Goal: Task Accomplishment & Management: Use online tool/utility

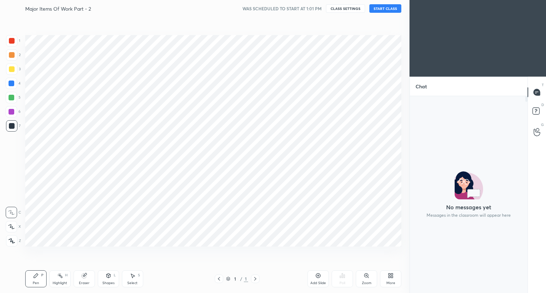
scroll to position [35270, 35137]
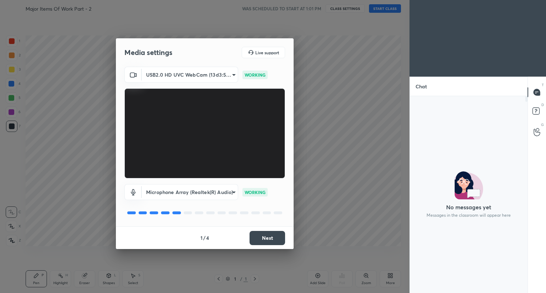
click at [276, 236] on button "Next" at bounding box center [267, 238] width 36 height 14
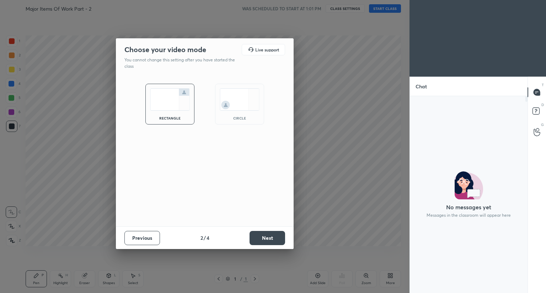
click at [276, 236] on button "Next" at bounding box center [267, 238] width 36 height 14
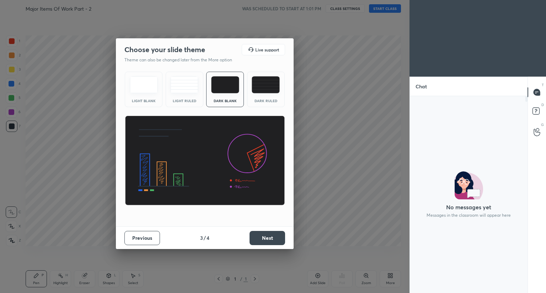
click at [276, 236] on button "Next" at bounding box center [267, 238] width 36 height 14
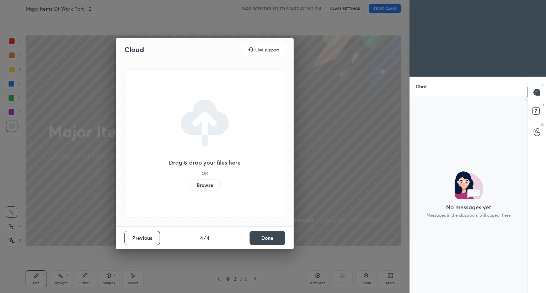
click at [276, 236] on button "Done" at bounding box center [267, 238] width 36 height 14
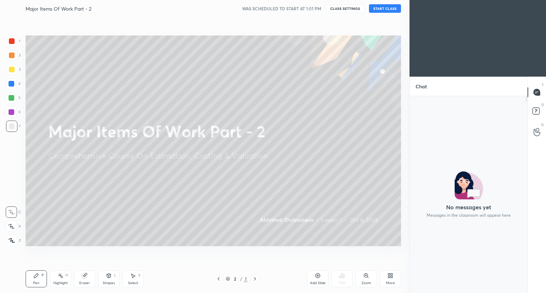
click at [384, 13] on div "Major Items Of Work Part - 2 WAS SCHEDULED TO START AT 1:01 PM CLASS SETTINGS S…" at bounding box center [213, 8] width 375 height 17
click at [388, 9] on button "START CLASS" at bounding box center [385, 8] width 32 height 9
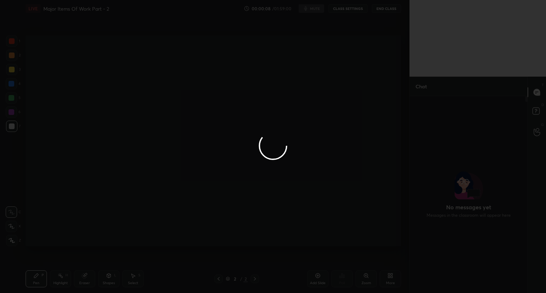
click at [340, 33] on div at bounding box center [273, 146] width 546 height 293
click at [330, 58] on div at bounding box center [273, 146] width 546 height 293
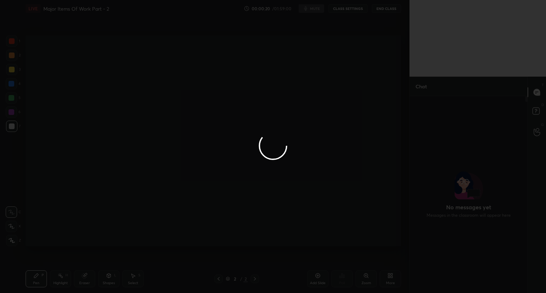
drag, startPoint x: 330, startPoint y: 58, endPoint x: 475, endPoint y: 168, distance: 181.7
click at [475, 168] on div at bounding box center [273, 146] width 546 height 293
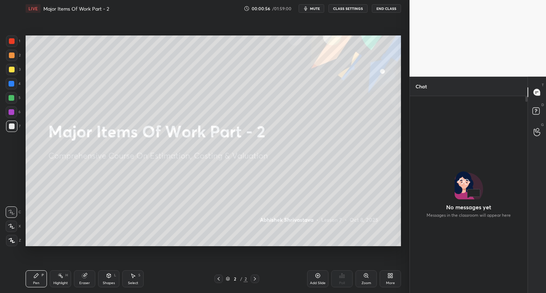
click at [356, 279] on div "Zoom" at bounding box center [365, 279] width 21 height 17
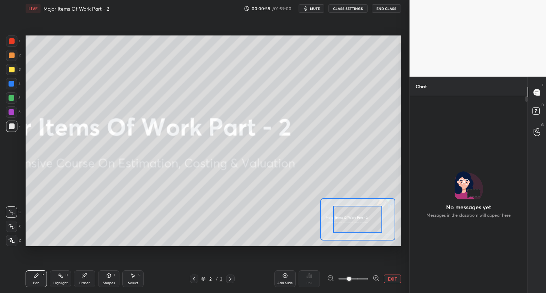
click at [389, 281] on button "EXIT" at bounding box center [392, 279] width 17 height 9
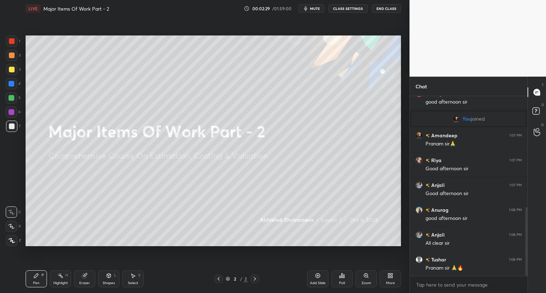
scroll to position [315, 0]
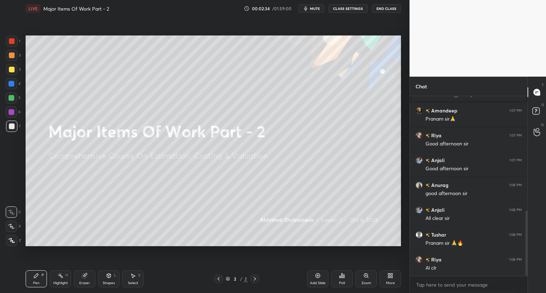
click at [391, 279] on div "More" at bounding box center [389, 279] width 21 height 17
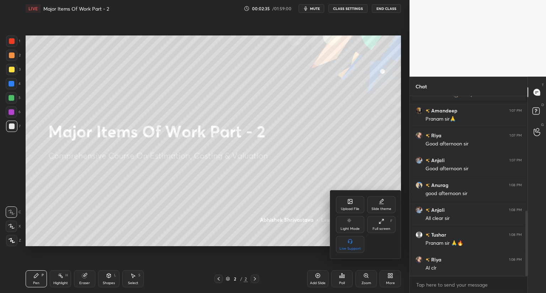
click at [347, 201] on icon at bounding box center [350, 202] width 6 height 6
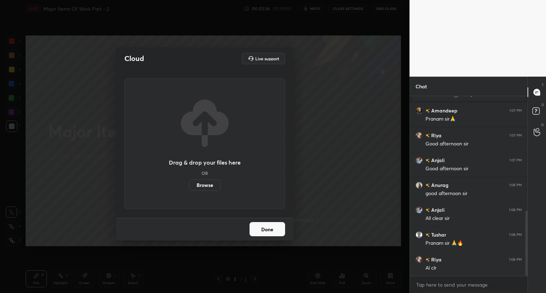
click at [208, 185] on label "Browse" at bounding box center [205, 185] width 32 height 11
click at [189, 185] on input "Browse" at bounding box center [189, 185] width 0 height 11
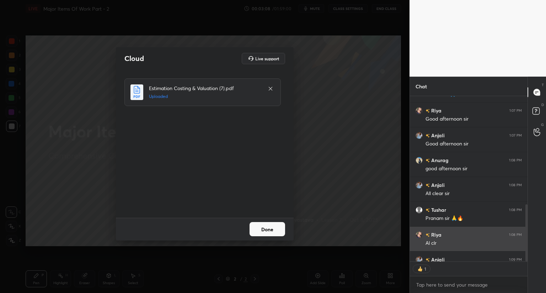
scroll to position [355, 0]
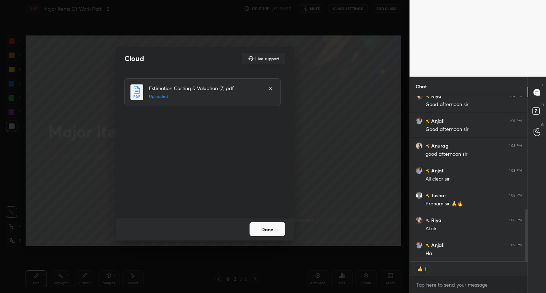
click at [274, 223] on button "Done" at bounding box center [267, 229] width 36 height 14
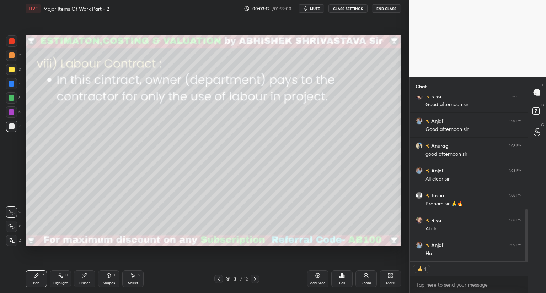
click at [215, 278] on div at bounding box center [218, 279] width 9 height 9
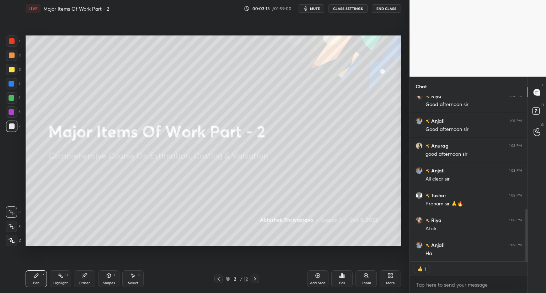
scroll to position [372, 0]
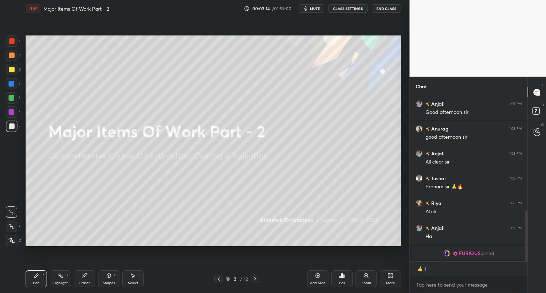
click at [307, 11] on icon "button" at bounding box center [306, 9] width 6 height 6
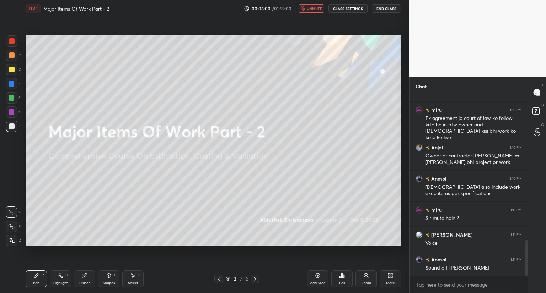
scroll to position [737, 0]
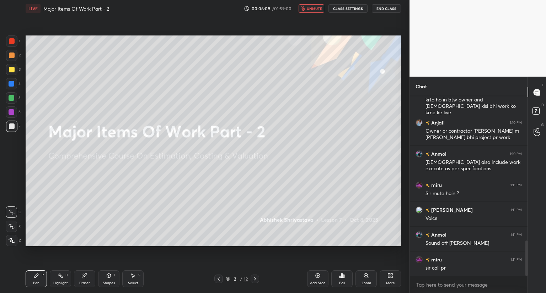
click at [313, 9] on span "unmute" at bounding box center [314, 8] width 15 height 5
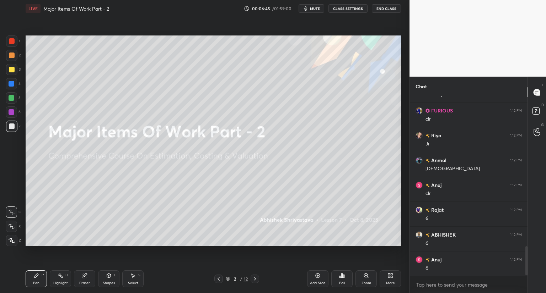
scroll to position [936, 0]
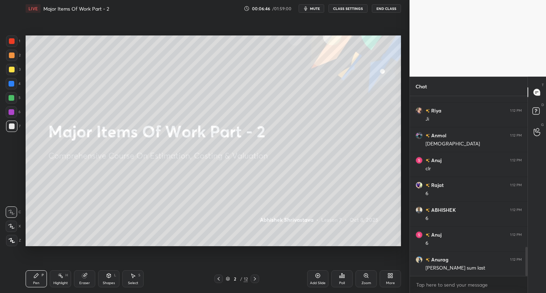
click at [227, 280] on icon at bounding box center [228, 279] width 4 height 4
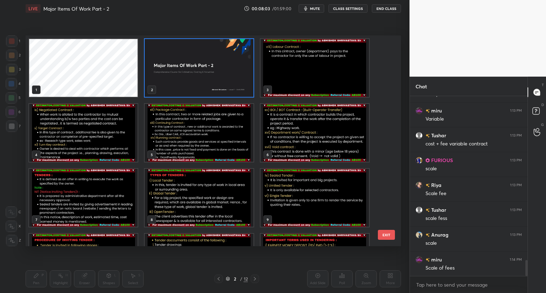
scroll to position [1881, 0]
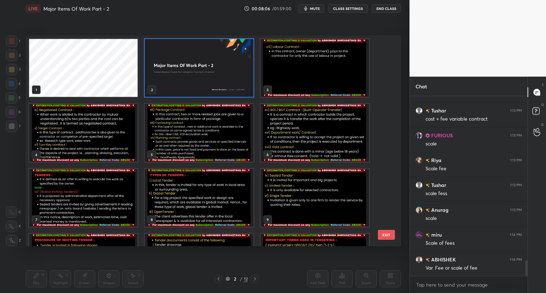
click at [312, 12] on button "mute" at bounding box center [311, 8] width 26 height 9
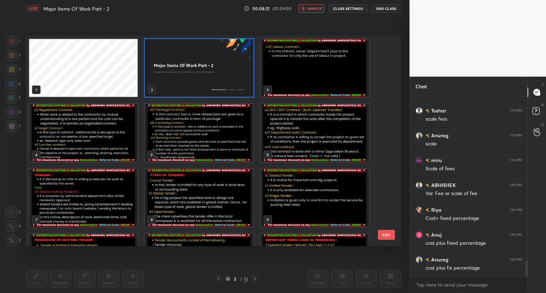
scroll to position [1980, 0]
click at [311, 9] on span "unmute" at bounding box center [314, 8] width 15 height 5
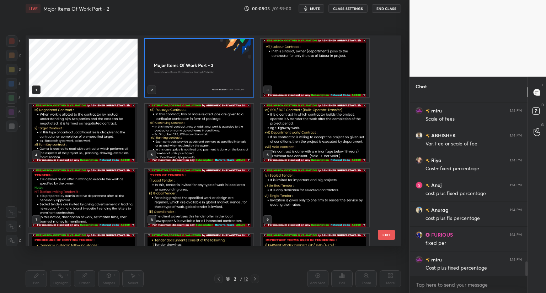
scroll to position [2030, 0]
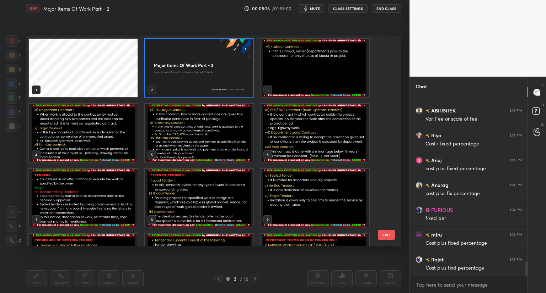
click at [314, 9] on span "mute" at bounding box center [315, 8] width 10 height 5
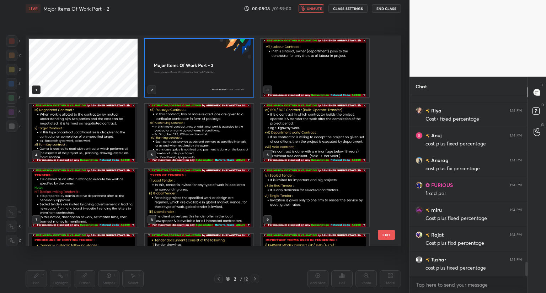
scroll to position [2080, 0]
click at [314, 9] on span "unmute" at bounding box center [314, 8] width 15 height 5
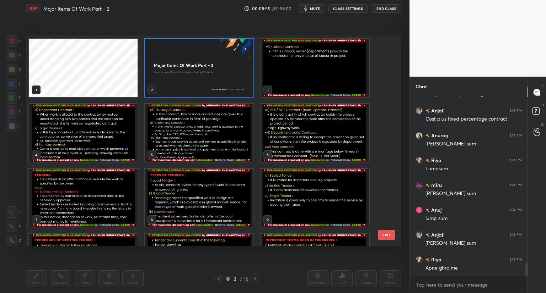
scroll to position [2254, 0]
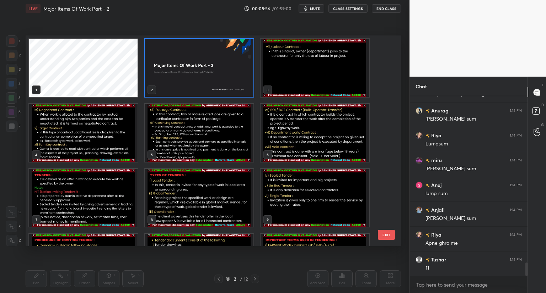
click at [345, 58] on img "grid" at bounding box center [314, 68] width 108 height 58
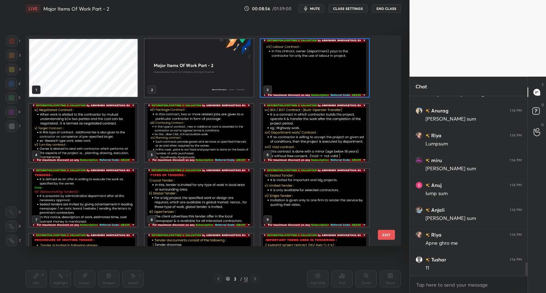
click at [345, 58] on img "grid" at bounding box center [314, 68] width 108 height 58
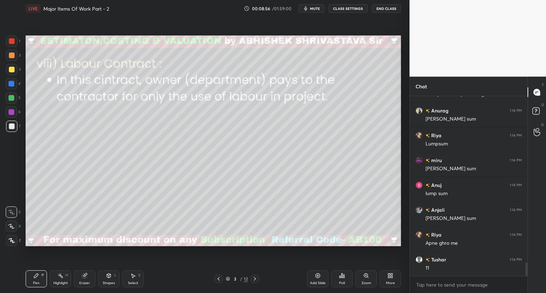
click at [345, 58] on img "grid" at bounding box center [314, 68] width 108 height 58
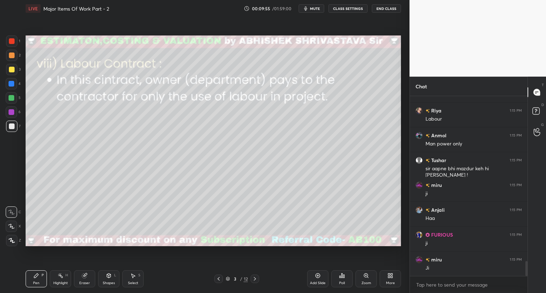
scroll to position [2003, 0]
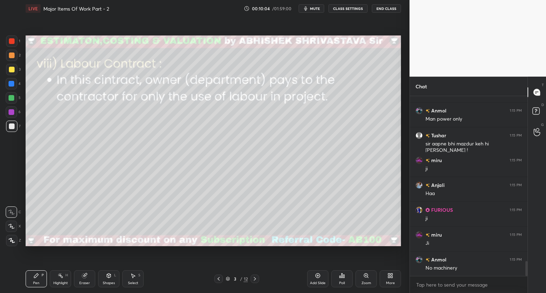
click at [217, 281] on icon at bounding box center [219, 279] width 6 height 6
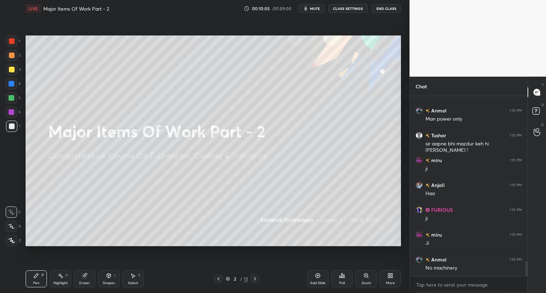
drag, startPoint x: 251, startPoint y: 279, endPoint x: 239, endPoint y: 278, distance: 12.8
click at [251, 279] on div at bounding box center [254, 279] width 9 height 9
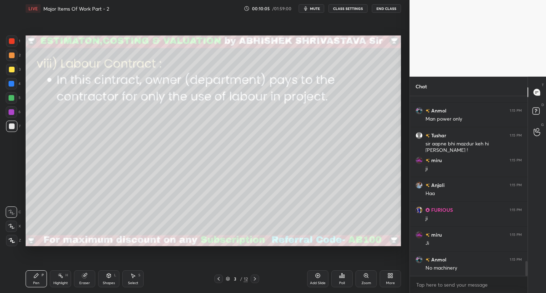
click at [227, 278] on icon at bounding box center [228, 279] width 4 height 4
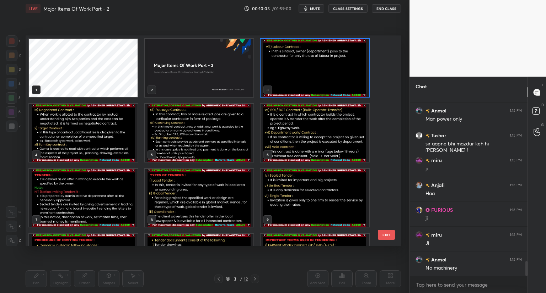
scroll to position [209, 372]
click at [283, 92] on img "grid" at bounding box center [314, 68] width 108 height 58
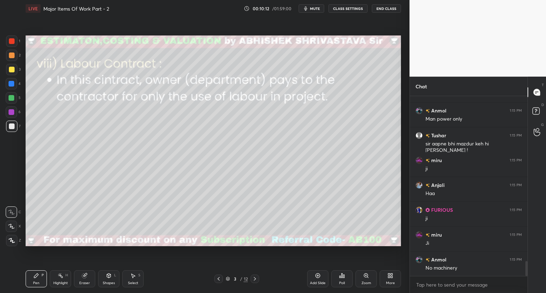
click at [283, 93] on img "grid" at bounding box center [314, 68] width 108 height 58
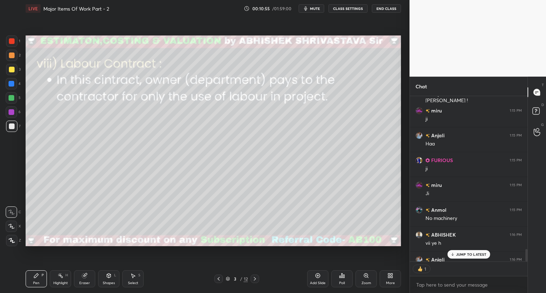
scroll to position [2074, 0]
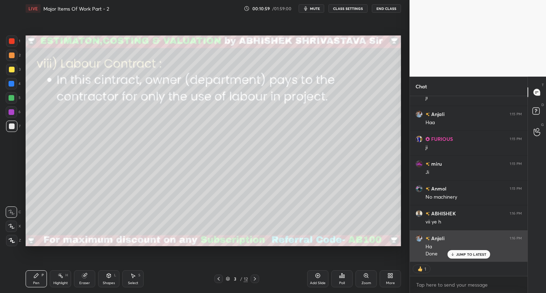
click at [471, 253] on p "JUMP TO LATEST" at bounding box center [471, 255] width 31 height 4
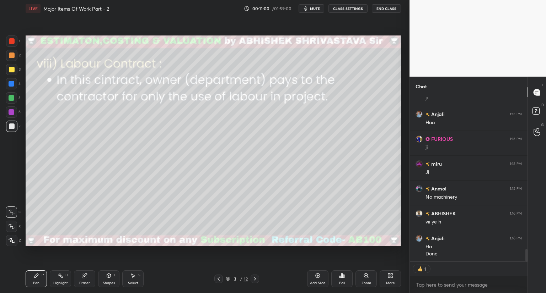
click at [258, 282] on div at bounding box center [254, 279] width 9 height 9
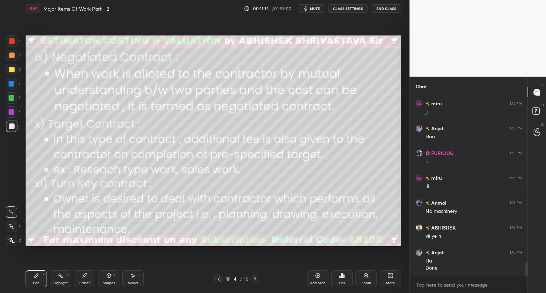
scroll to position [2085, 0]
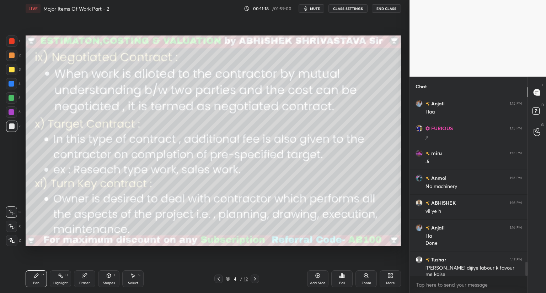
click at [311, 8] on span "mute" at bounding box center [315, 8] width 10 height 5
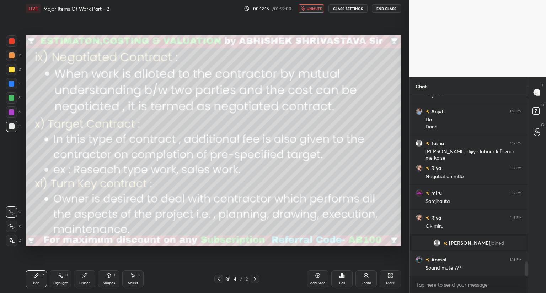
scroll to position [2066, 0]
click at [320, 9] on span "unmute" at bounding box center [314, 8] width 15 height 5
click at [220, 279] on icon at bounding box center [219, 279] width 6 height 6
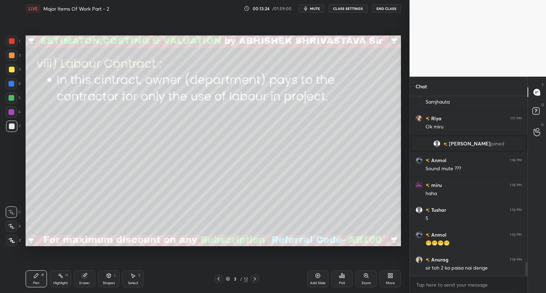
scroll to position [2191, 0]
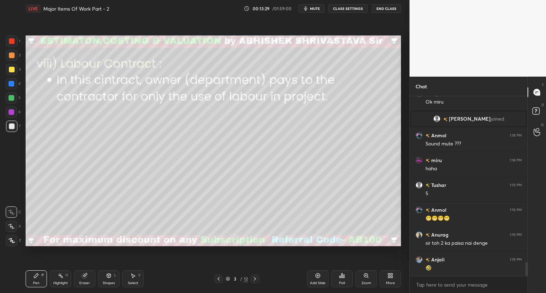
drag, startPoint x: 87, startPoint y: 280, endPoint x: 142, endPoint y: 249, distance: 63.8
click at [88, 279] on div "Eraser" at bounding box center [84, 279] width 21 height 17
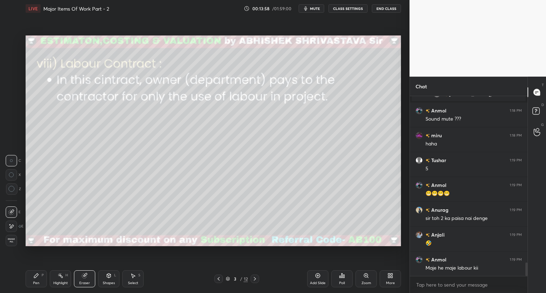
scroll to position [2240, 0]
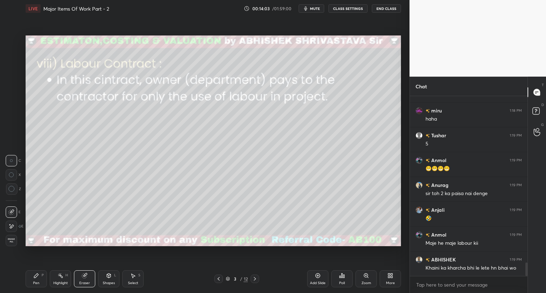
click at [255, 279] on icon at bounding box center [255, 279] width 6 height 6
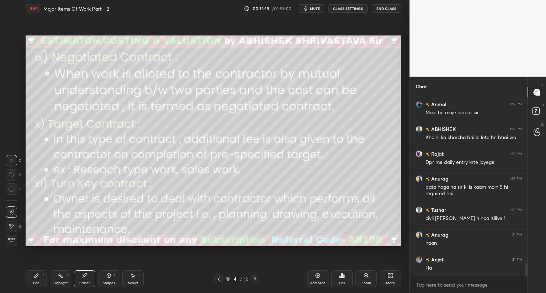
scroll to position [2396, 0]
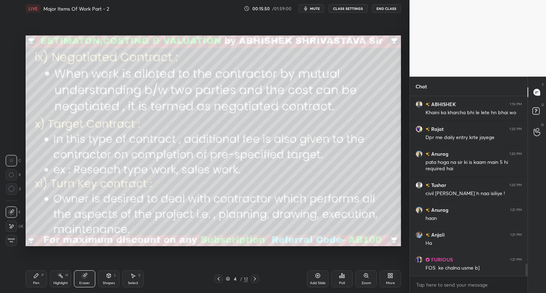
drag, startPoint x: 37, startPoint y: 277, endPoint x: 51, endPoint y: 250, distance: 31.0
click at [39, 277] on icon at bounding box center [36, 276] width 6 height 6
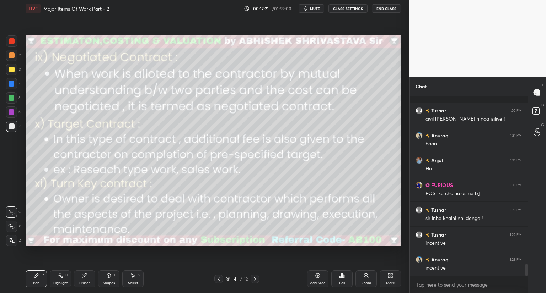
scroll to position [2502, 0]
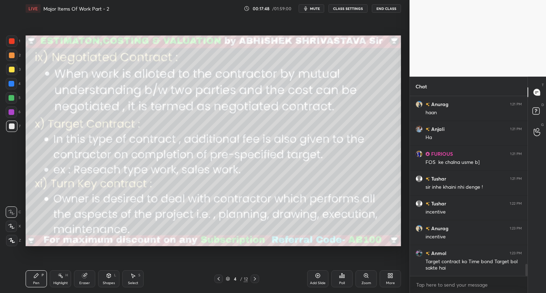
drag, startPoint x: 315, startPoint y: 7, endPoint x: 313, endPoint y: 10, distance: 4.0
click at [315, 8] on span "mute" at bounding box center [315, 8] width 10 height 5
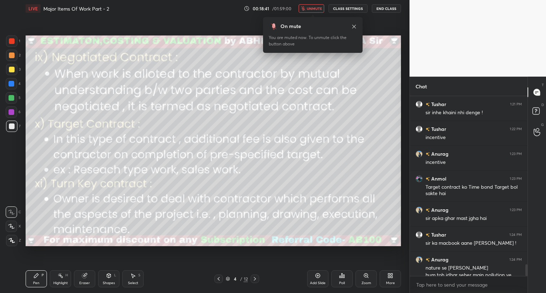
scroll to position [2590, 0]
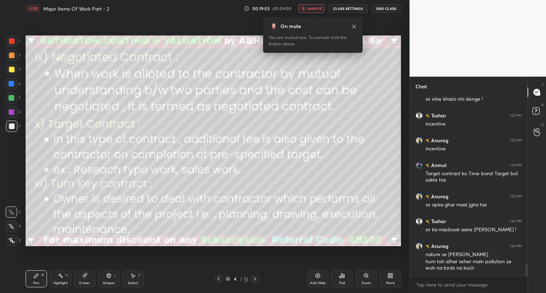
click at [305, 8] on button "unmute" at bounding box center [311, 8] width 26 height 9
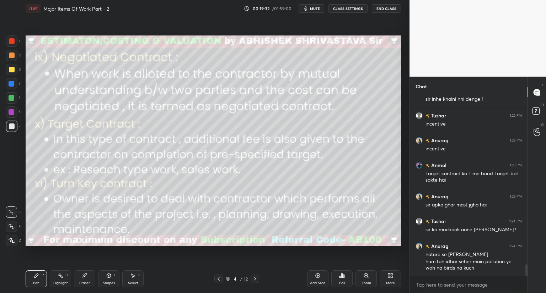
drag, startPoint x: 11, startPoint y: 42, endPoint x: 23, endPoint y: 70, distance: 30.4
click at [11, 43] on div at bounding box center [12, 41] width 6 height 6
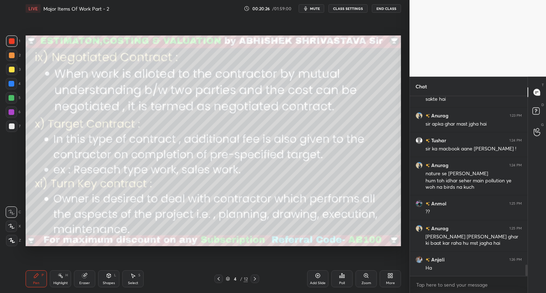
scroll to position [2696, 0]
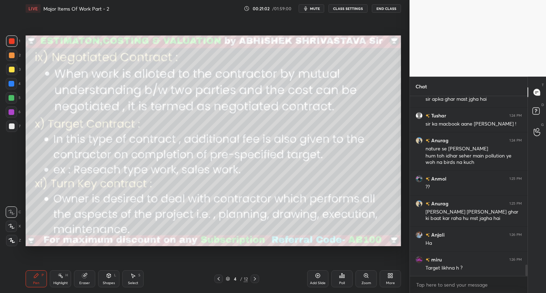
click at [226, 279] on icon at bounding box center [228, 278] width 4 height 2
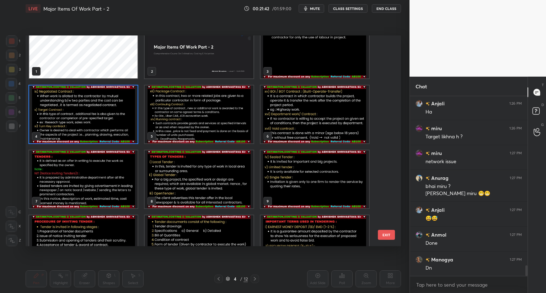
scroll to position [2852, 0]
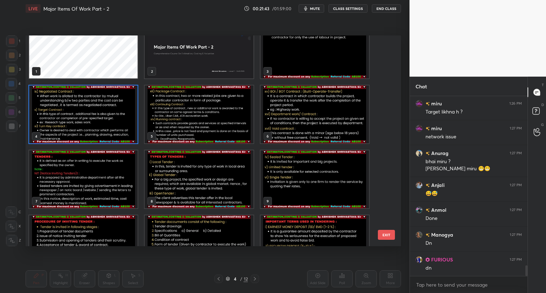
click at [217, 129] on img "grid" at bounding box center [199, 115] width 108 height 58
click at [218, 129] on img "grid" at bounding box center [199, 115] width 108 height 58
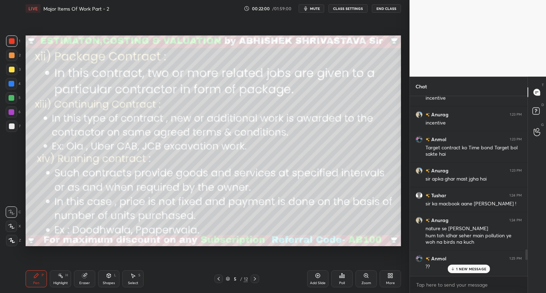
scroll to position [2616, 0]
click at [477, 270] on p "1 NEW MESSAGE" at bounding box center [471, 269] width 30 height 4
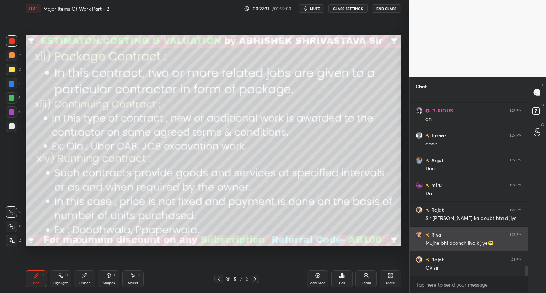
scroll to position [3026, 0]
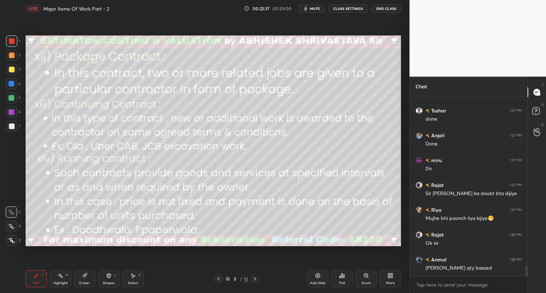
click at [218, 280] on icon at bounding box center [219, 279] width 6 height 6
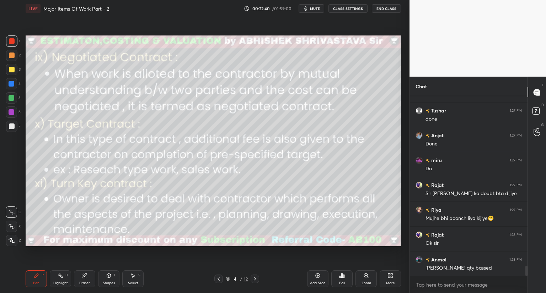
click at [254, 279] on icon at bounding box center [255, 279] width 6 height 6
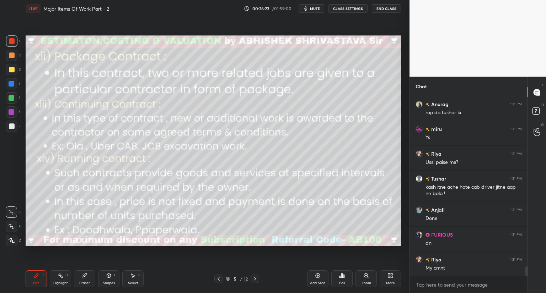
scroll to position [3256, 0]
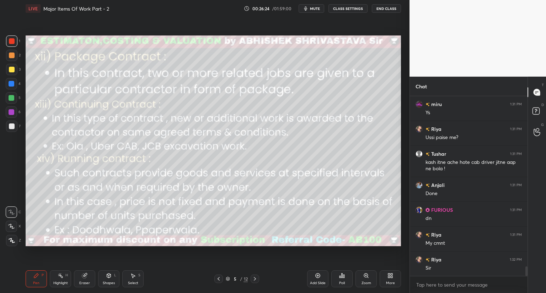
click at [315, 10] on span "mute" at bounding box center [315, 8] width 10 height 5
click at [314, 7] on span "unmute" at bounding box center [314, 8] width 15 height 5
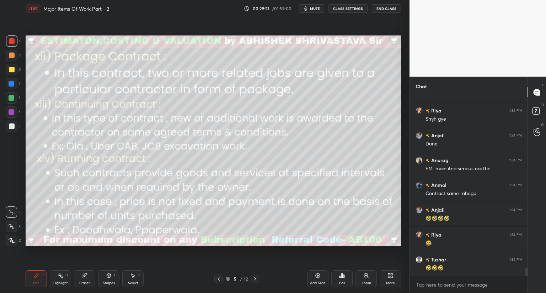
scroll to position [3724, 0]
click at [257, 280] on div at bounding box center [254, 279] width 9 height 9
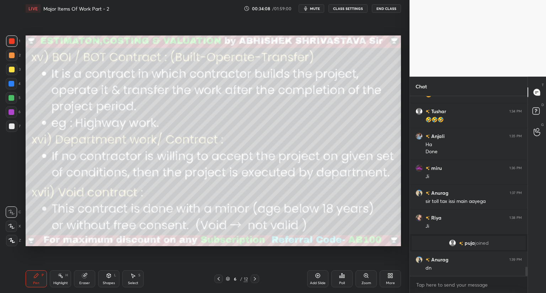
scroll to position [3338, 0]
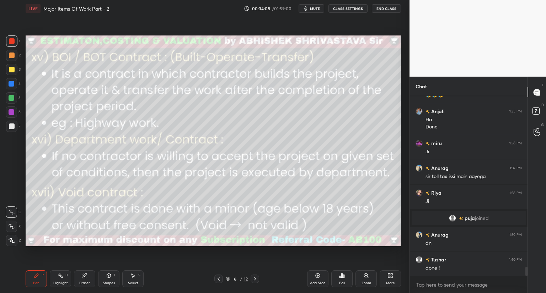
click at [226, 277] on icon at bounding box center [228, 279] width 4 height 4
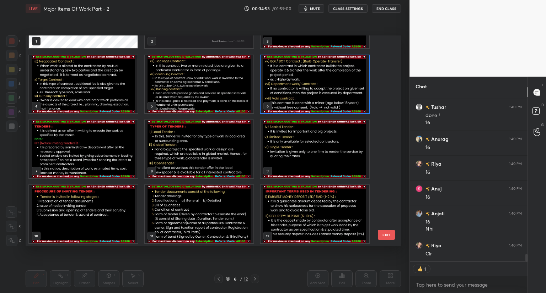
scroll to position [3516, 0]
click at [472, 252] on div "Anurag 1:39 PM dn Tushar 1:40 PM done ! 16 Anurag 1:40 PM 16 [PERSON_NAME] 1:40…" at bounding box center [469, 179] width 118 height 166
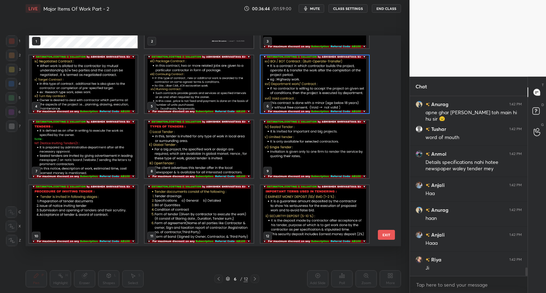
scroll to position [3689, 0]
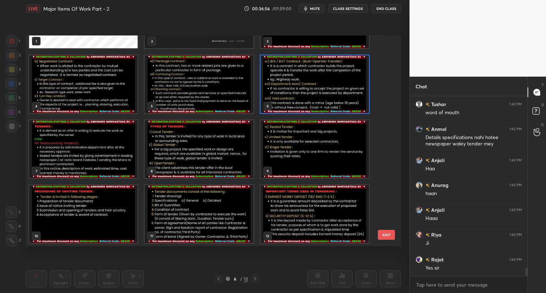
click at [65, 151] on img "grid" at bounding box center [83, 149] width 108 height 58
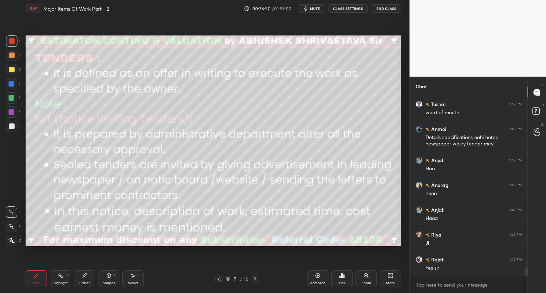
click at [65, 151] on img "grid" at bounding box center [83, 149] width 108 height 58
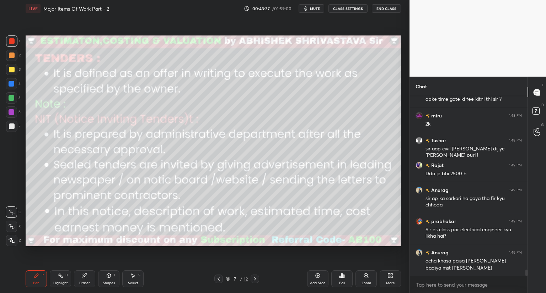
scroll to position [4806, 0]
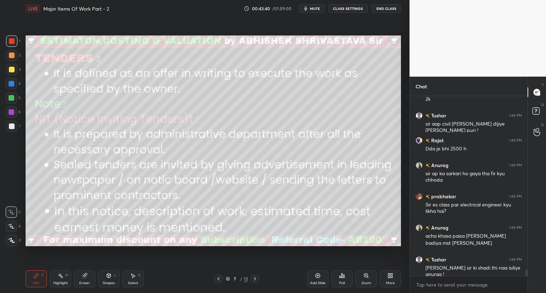
drag, startPoint x: 10, startPoint y: 126, endPoint x: 17, endPoint y: 132, distance: 9.6
click at [10, 127] on div at bounding box center [12, 127] width 6 height 6
click at [11, 226] on icon at bounding box center [12, 226] width 6 height 4
click at [226, 280] on icon at bounding box center [228, 279] width 4 height 1
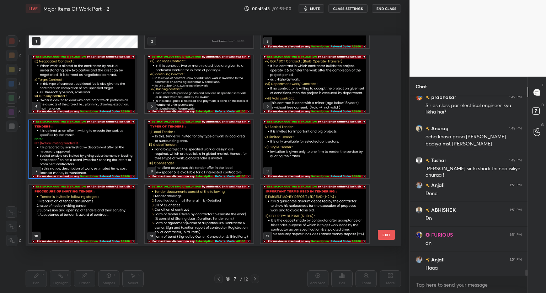
scroll to position [4912, 0]
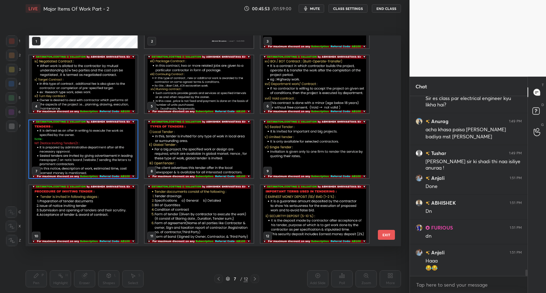
click at [196, 172] on img "grid" at bounding box center [199, 149] width 108 height 58
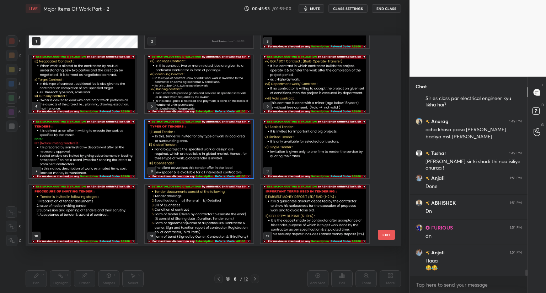
click at [198, 172] on img "grid" at bounding box center [199, 149] width 108 height 58
click at [199, 172] on img "grid" at bounding box center [199, 149] width 108 height 58
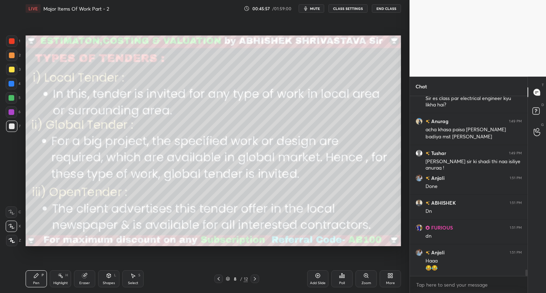
click at [228, 279] on icon at bounding box center [228, 279] width 4 height 4
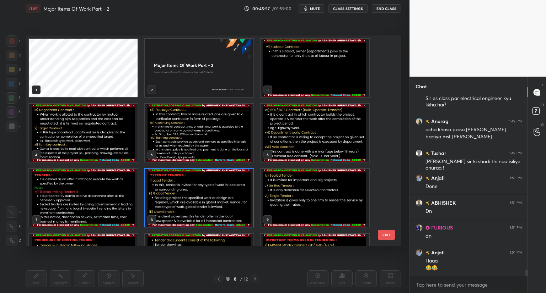
scroll to position [209, 372]
click at [224, 210] on img "grid" at bounding box center [199, 198] width 108 height 58
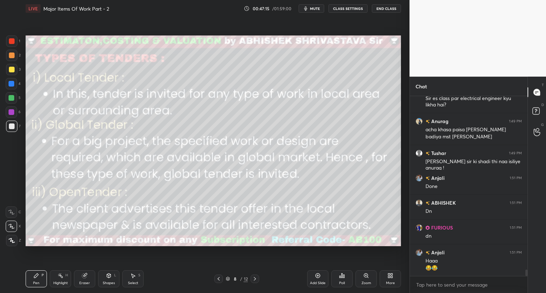
scroll to position [4937, 0]
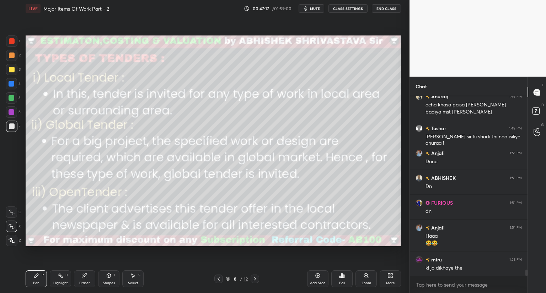
click at [227, 280] on icon at bounding box center [228, 279] width 4 height 4
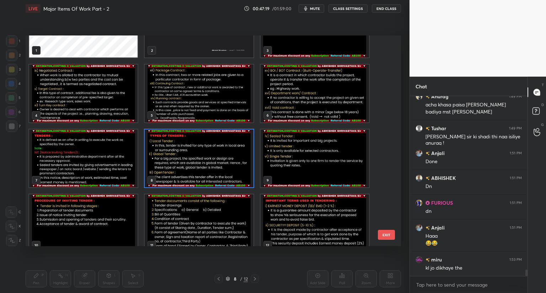
scroll to position [49, 0]
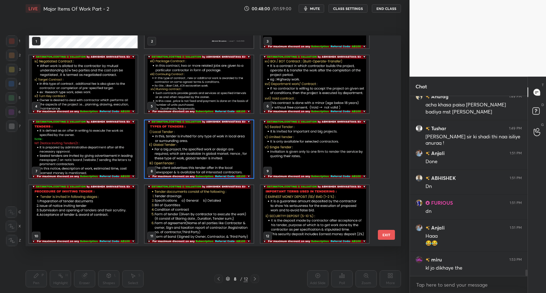
click at [217, 147] on img "grid" at bounding box center [199, 149] width 108 height 58
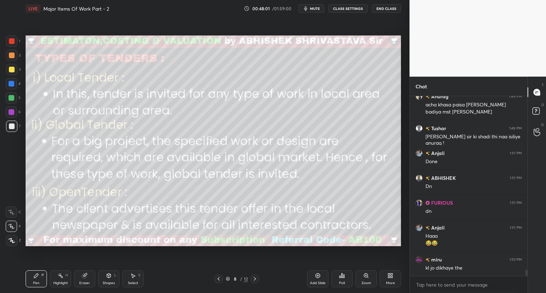
click at [217, 147] on img "grid" at bounding box center [199, 149] width 108 height 58
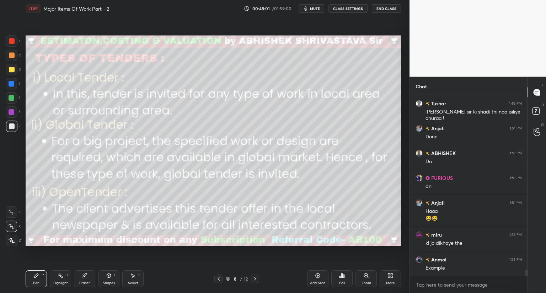
click at [217, 147] on img "grid" at bounding box center [199, 149] width 108 height 58
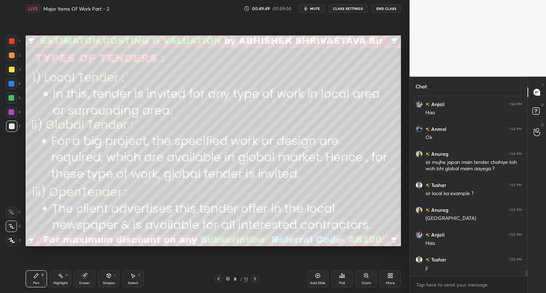
scroll to position [5167, 0]
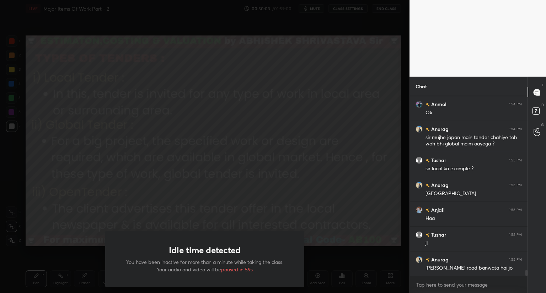
click at [217, 147] on div "Idle time detected You have been inactive for more than a minute while taking t…" at bounding box center [204, 146] width 409 height 293
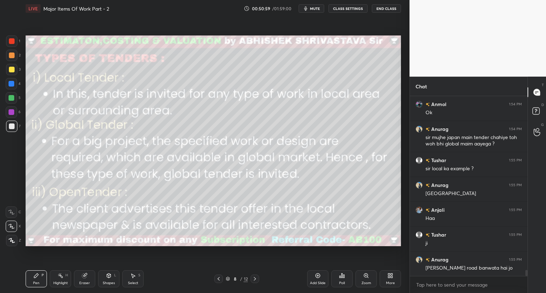
scroll to position [5192, 0]
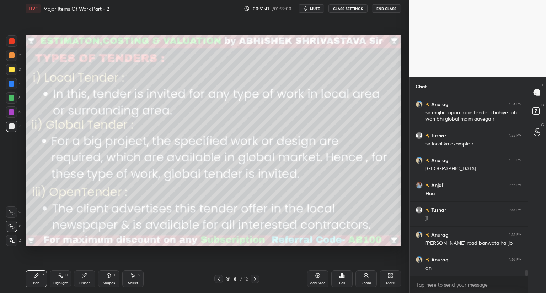
click at [226, 277] on icon at bounding box center [228, 279] width 4 height 4
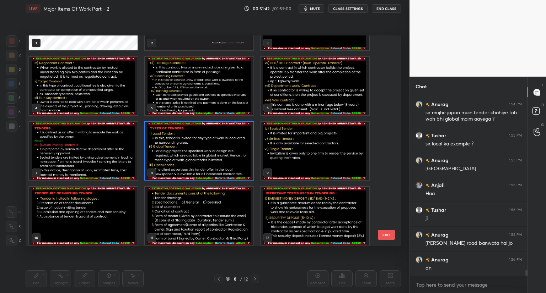
scroll to position [49, 0]
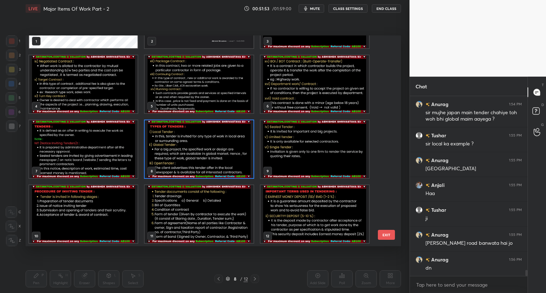
click at [289, 157] on img "grid" at bounding box center [314, 149] width 108 height 58
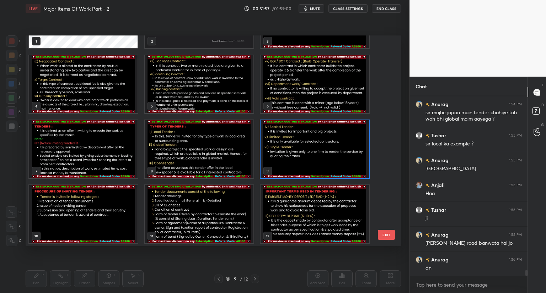
scroll to position [5217, 0]
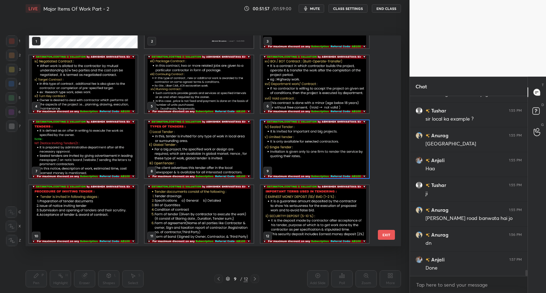
click at [289, 157] on img "grid" at bounding box center [314, 149] width 108 height 58
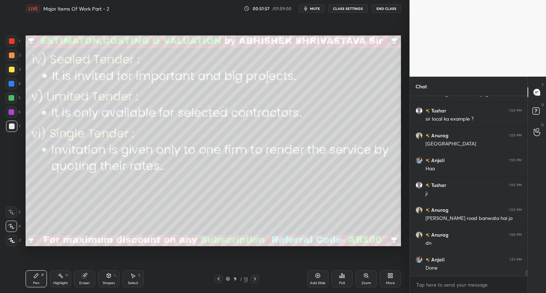
click at [289, 157] on img "grid" at bounding box center [314, 149] width 108 height 58
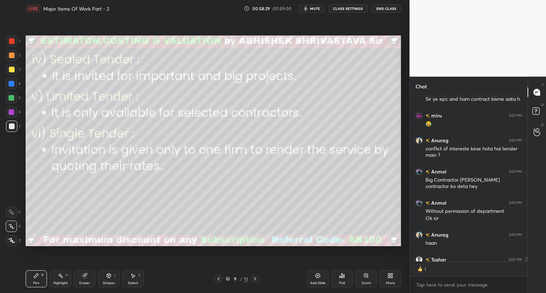
scroll to position [2, 2]
type textarea "x"
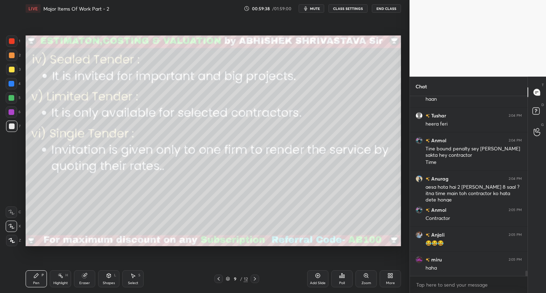
scroll to position [6071, 0]
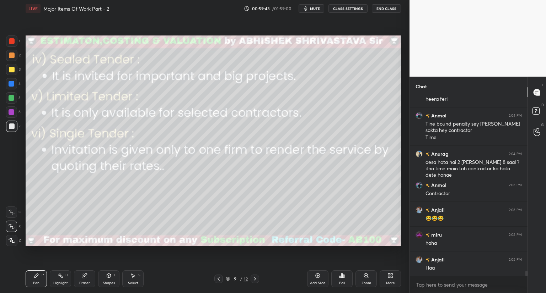
click at [227, 279] on icon at bounding box center [228, 279] width 4 height 4
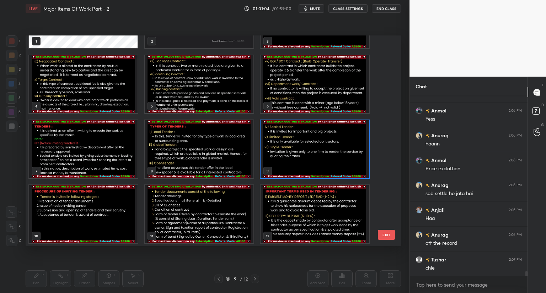
scroll to position [6395, 0]
click at [76, 225] on img "grid" at bounding box center [83, 214] width 108 height 58
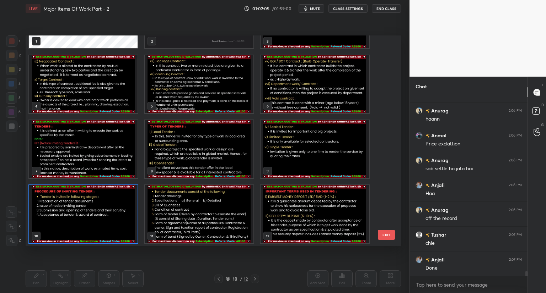
click at [76, 225] on img "grid" at bounding box center [83, 214] width 108 height 58
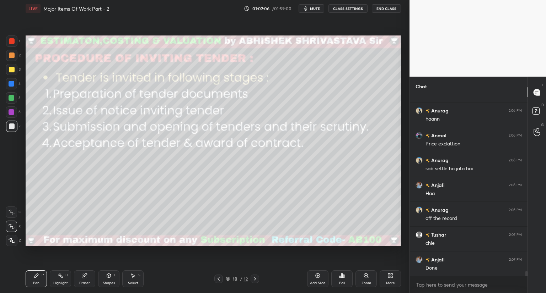
scroll to position [6420, 0]
click at [227, 279] on icon at bounding box center [228, 279] width 4 height 4
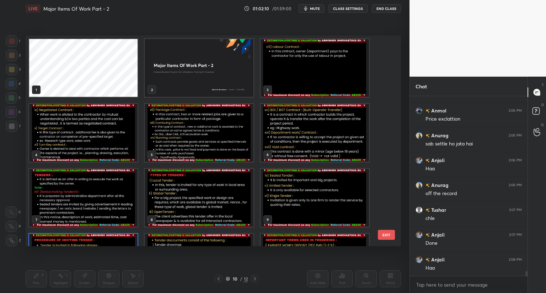
scroll to position [209, 372]
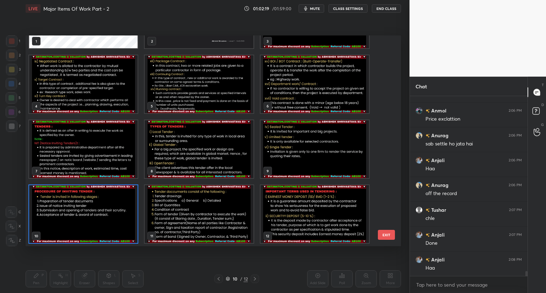
click at [93, 225] on img "grid" at bounding box center [83, 214] width 108 height 58
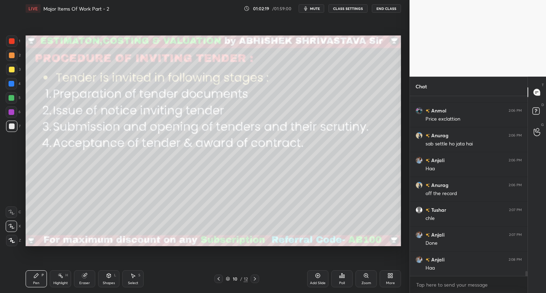
click at [93, 225] on img "grid" at bounding box center [83, 214] width 108 height 58
click at [315, 10] on span "mute" at bounding box center [315, 8] width 10 height 5
click at [307, 10] on button "unmute" at bounding box center [311, 8] width 26 height 9
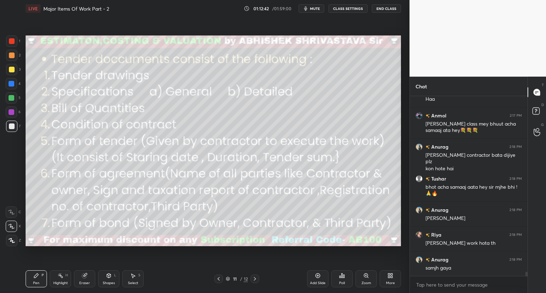
scroll to position [7200, 0]
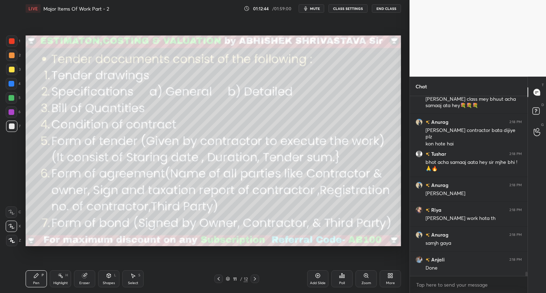
click at [227, 276] on div "11 / 12" at bounding box center [237, 279] width 22 height 6
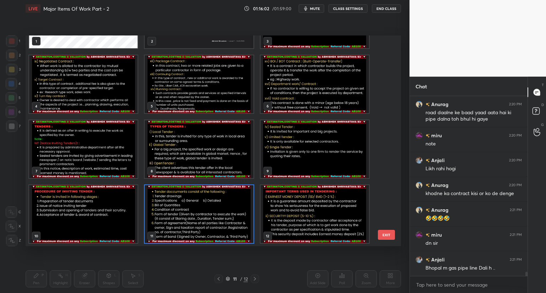
scroll to position [7716, 0]
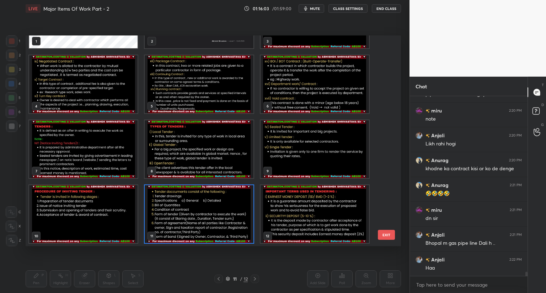
click at [209, 222] on img "grid" at bounding box center [199, 214] width 108 height 58
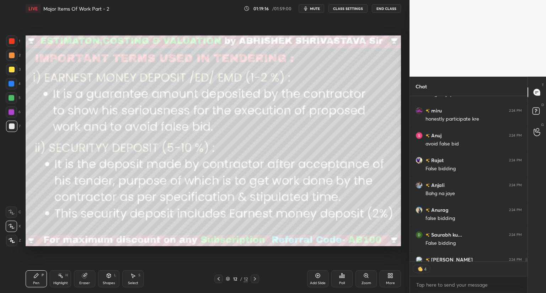
scroll to position [8330, 0]
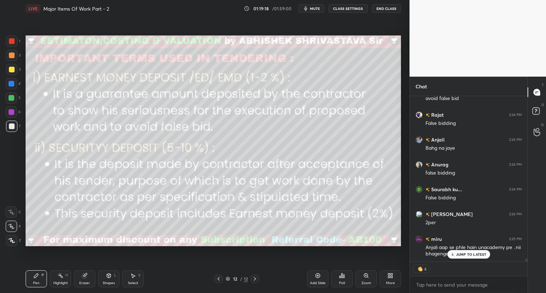
click at [465, 258] on div "JUMP TO LATEST" at bounding box center [468, 254] width 43 height 9
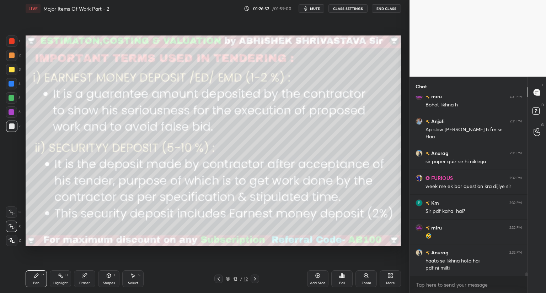
scroll to position [9066, 0]
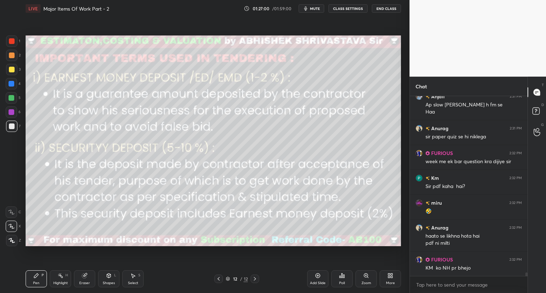
click at [319, 279] on div "Add Slide" at bounding box center [317, 279] width 21 height 17
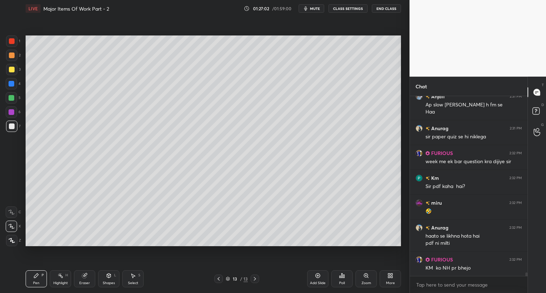
click at [11, 70] on div at bounding box center [12, 70] width 6 height 6
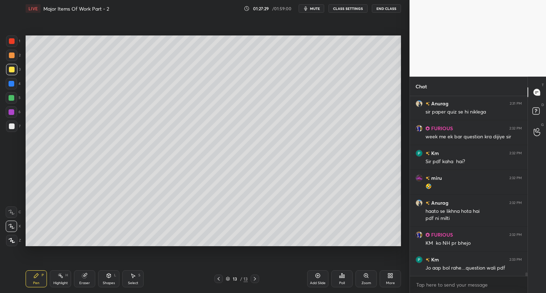
click at [13, 125] on div at bounding box center [12, 127] width 6 height 6
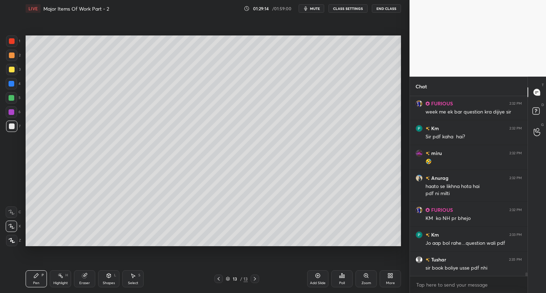
click at [13, 68] on div at bounding box center [12, 70] width 6 height 6
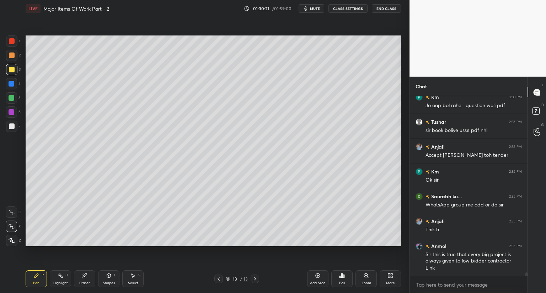
scroll to position [9278, 0]
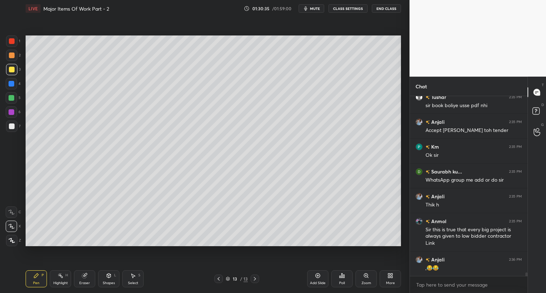
drag, startPoint x: 82, startPoint y: 277, endPoint x: 92, endPoint y: 266, distance: 15.3
click at [82, 277] on icon at bounding box center [85, 276] width 6 height 6
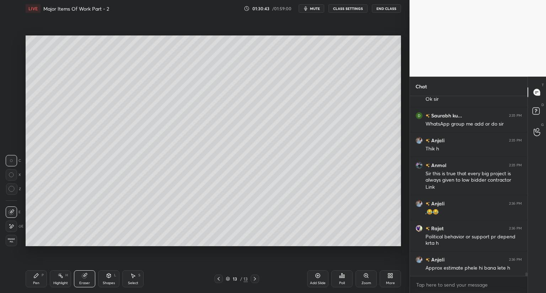
scroll to position [9359, 0]
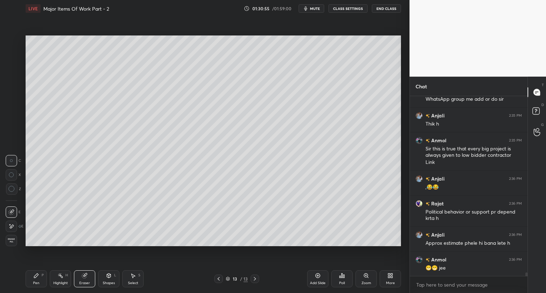
click at [40, 279] on div "Pen P" at bounding box center [36, 279] width 21 height 17
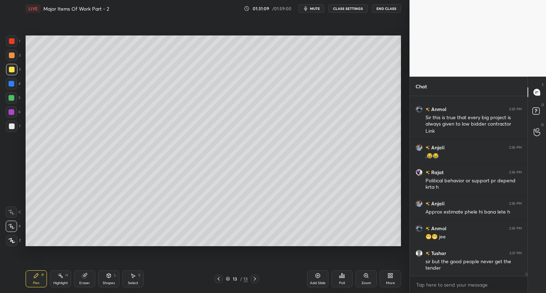
click at [11, 125] on div at bounding box center [12, 127] width 6 height 6
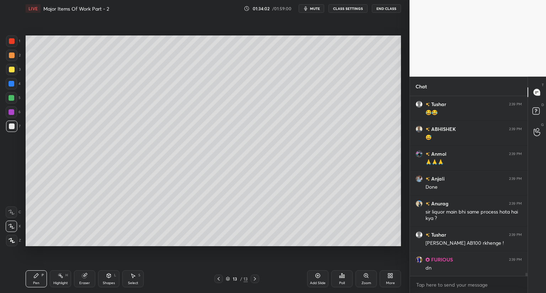
scroll to position [9733, 0]
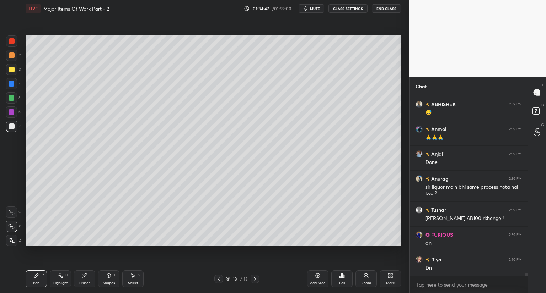
click at [11, 69] on div at bounding box center [12, 70] width 6 height 6
click at [13, 128] on div at bounding box center [12, 127] width 6 height 6
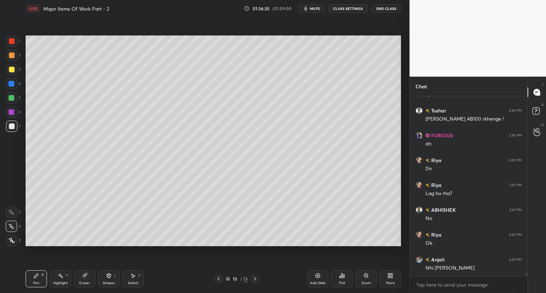
scroll to position [9858, 0]
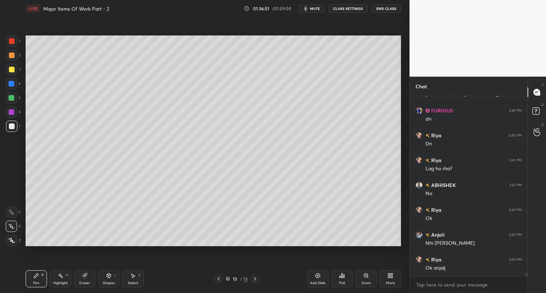
drag, startPoint x: 9, startPoint y: 38, endPoint x: 17, endPoint y: 50, distance: 14.6
click at [10, 40] on div at bounding box center [12, 41] width 6 height 6
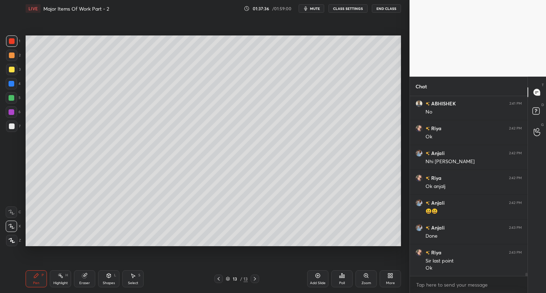
scroll to position [9964, 0]
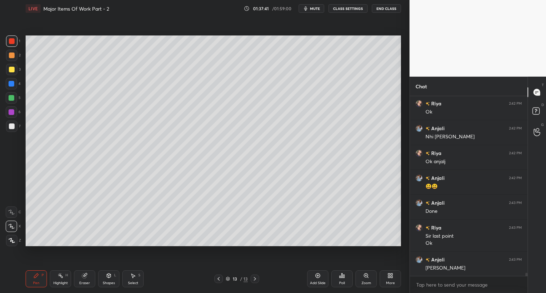
click at [317, 277] on icon at bounding box center [318, 276] width 6 height 6
click at [15, 71] on div at bounding box center [11, 69] width 11 height 11
click at [218, 277] on icon at bounding box center [219, 279] width 6 height 6
click at [253, 277] on icon at bounding box center [255, 279] width 6 height 6
drag, startPoint x: 106, startPoint y: 276, endPoint x: 105, endPoint y: 272, distance: 4.0
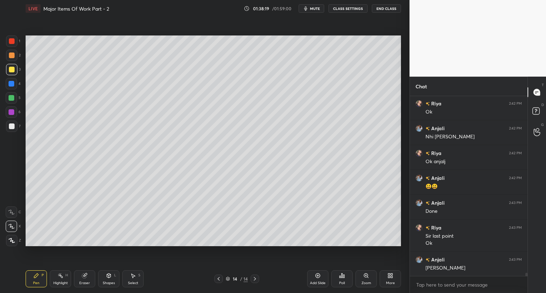
click at [105, 276] on div "Shapes L" at bounding box center [108, 279] width 21 height 17
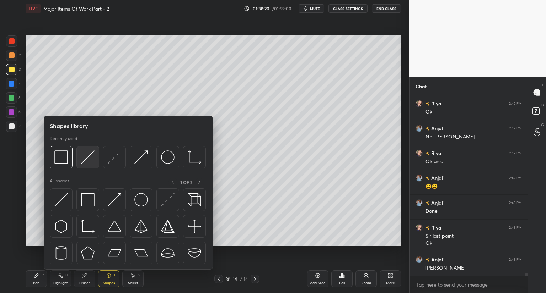
click at [90, 161] on img at bounding box center [87, 157] width 13 height 13
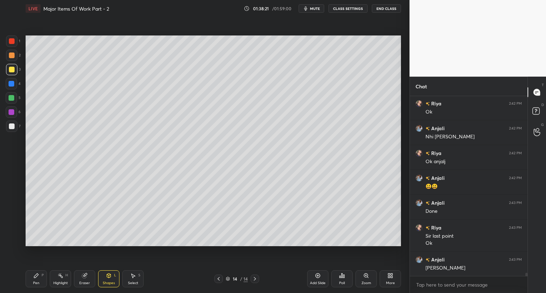
drag, startPoint x: 13, startPoint y: 125, endPoint x: 21, endPoint y: 120, distance: 9.8
click at [13, 125] on div at bounding box center [12, 127] width 6 height 6
click at [38, 278] on div "Pen P" at bounding box center [36, 279] width 21 height 17
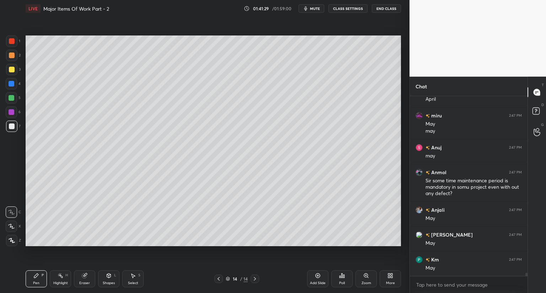
scroll to position [10208, 0]
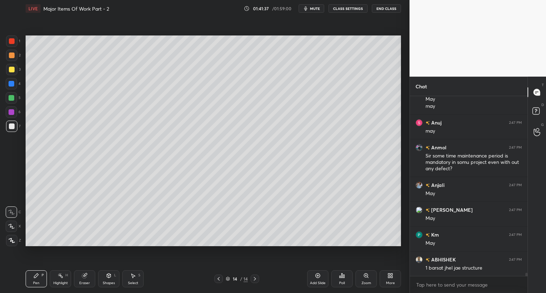
click at [78, 280] on div "Eraser" at bounding box center [84, 279] width 21 height 17
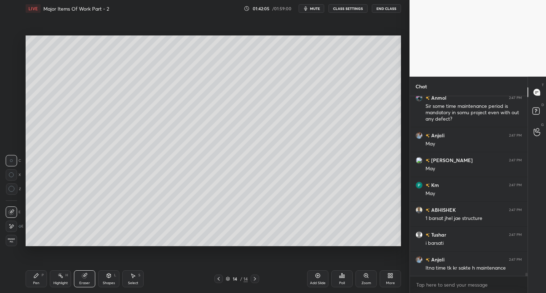
scroll to position [10282, 0]
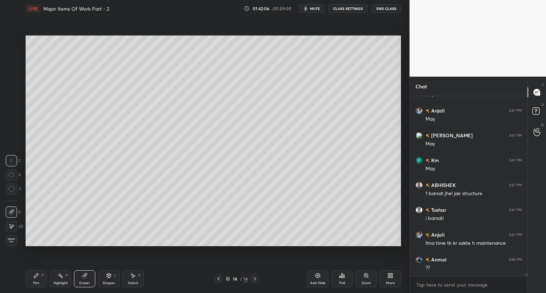
drag, startPoint x: 36, startPoint y: 280, endPoint x: 36, endPoint y: 266, distance: 14.2
click at [36, 280] on div "Pen P" at bounding box center [36, 279] width 21 height 17
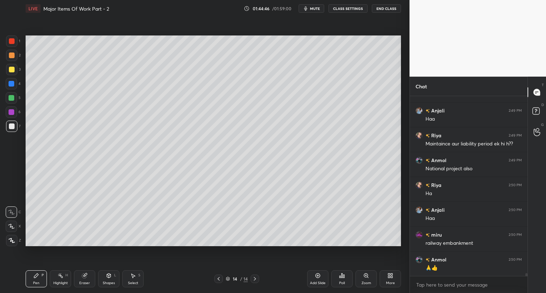
scroll to position [10626, 0]
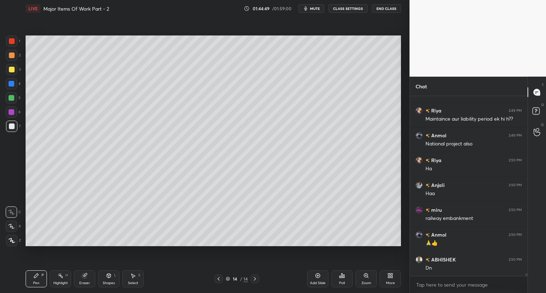
drag, startPoint x: 10, startPoint y: 68, endPoint x: 12, endPoint y: 71, distance: 4.1
click at [10, 69] on div at bounding box center [12, 70] width 6 height 6
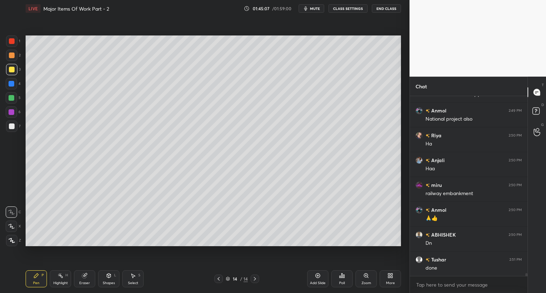
click at [12, 128] on div at bounding box center [12, 127] width 6 height 6
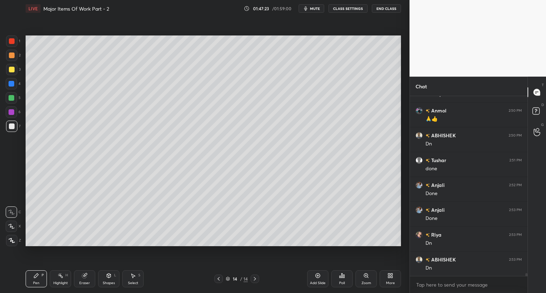
scroll to position [10775, 0]
click at [319, 277] on icon at bounding box center [318, 276] width 6 height 6
click at [218, 278] on icon at bounding box center [219, 279] width 6 height 6
drag, startPoint x: 255, startPoint y: 279, endPoint x: 253, endPoint y: 272, distance: 7.3
click at [256, 279] on icon at bounding box center [255, 279] width 6 height 6
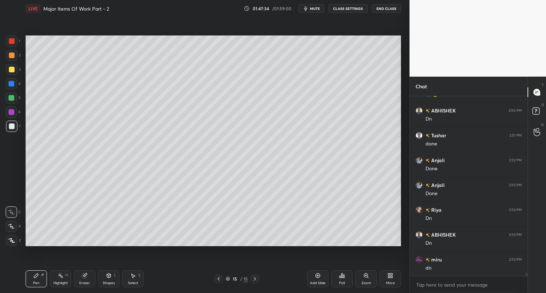
click at [11, 67] on div at bounding box center [12, 70] width 6 height 6
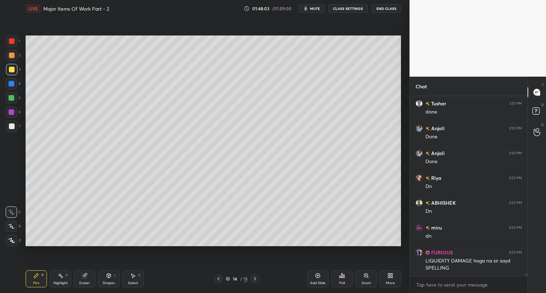
scroll to position [10832, 0]
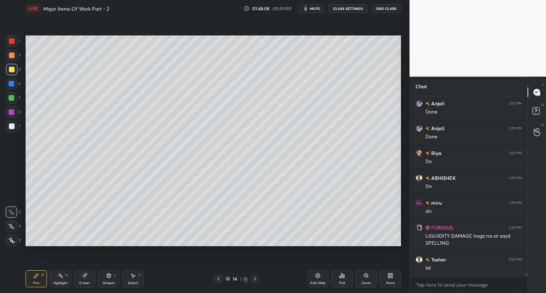
click at [9, 67] on div at bounding box center [11, 69] width 11 height 11
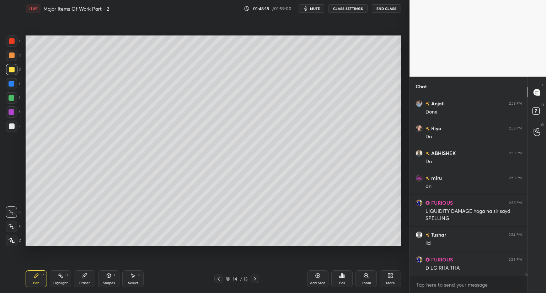
click at [254, 280] on icon at bounding box center [255, 279] width 6 height 6
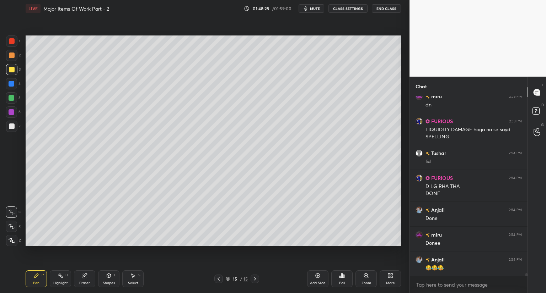
scroll to position [10963, 0]
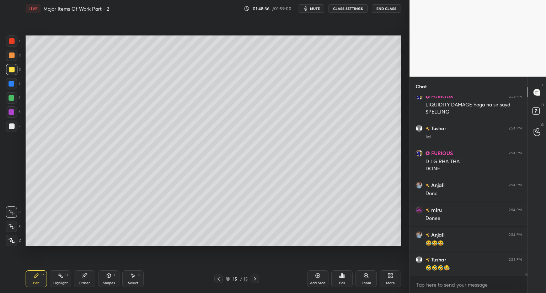
click at [10, 123] on div at bounding box center [11, 126] width 11 height 11
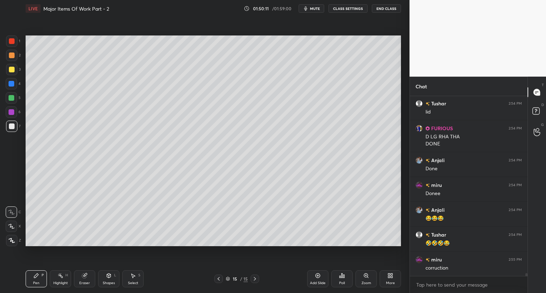
click at [12, 127] on div at bounding box center [12, 127] width 6 height 6
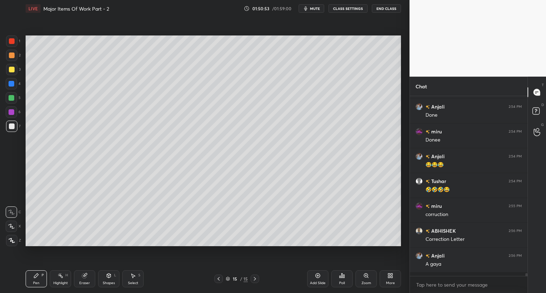
scroll to position [178, 115]
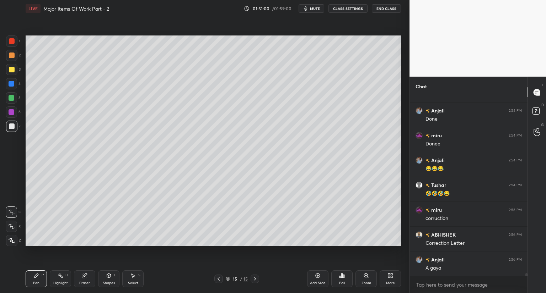
click at [12, 40] on div at bounding box center [12, 41] width 6 height 6
click at [13, 124] on div at bounding box center [12, 127] width 6 height 6
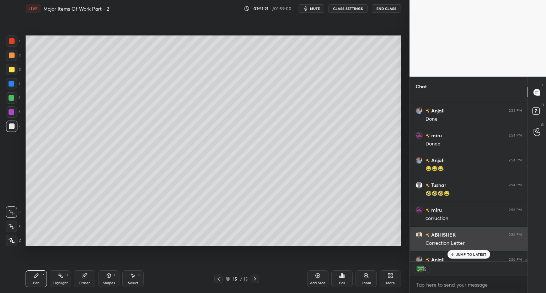
scroll to position [11052, 0]
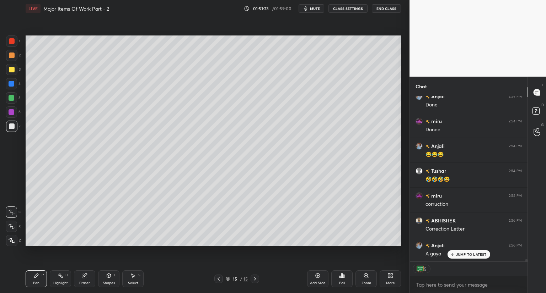
click at [463, 252] on div "JUMP TO LATEST" at bounding box center [468, 254] width 43 height 9
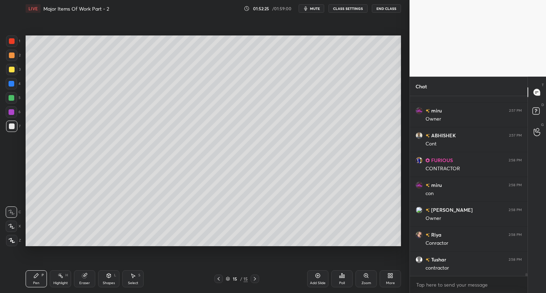
scroll to position [11261, 0]
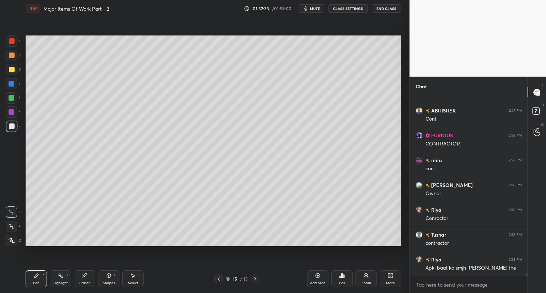
drag, startPoint x: 86, startPoint y: 278, endPoint x: 95, endPoint y: 272, distance: 11.2
click at [86, 279] on div "Eraser" at bounding box center [84, 279] width 21 height 17
drag, startPoint x: 31, startPoint y: 276, endPoint x: 34, endPoint y: 275, distance: 3.8
click at [33, 276] on div "Pen P" at bounding box center [36, 279] width 21 height 17
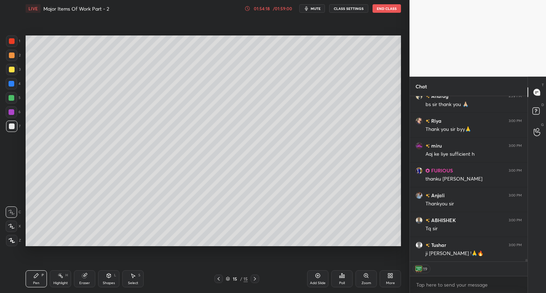
scroll to position [11499, 0]
click at [390, 7] on button "End Class" at bounding box center [386, 8] width 28 height 9
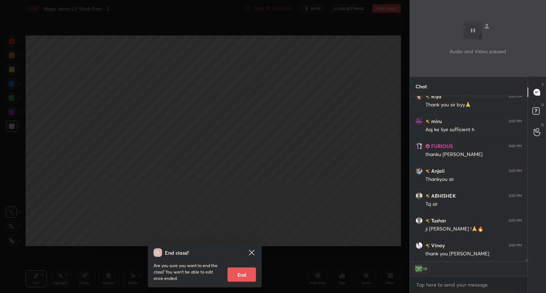
scroll to position [11525, 0]
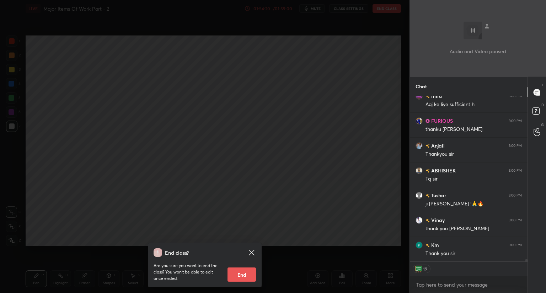
click at [251, 254] on icon at bounding box center [251, 252] width 5 height 5
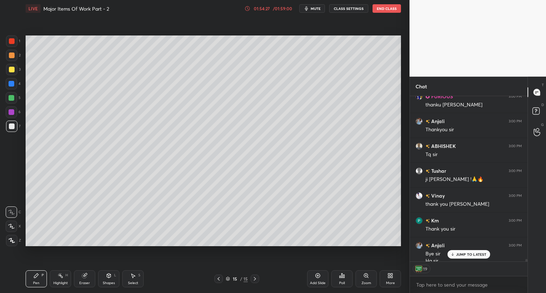
scroll to position [11556, 0]
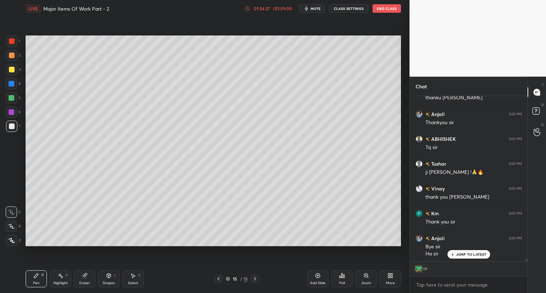
click at [472, 250] on div "JUMP TO LATEST" at bounding box center [468, 254] width 43 height 9
click at [384, 7] on button "End Class" at bounding box center [386, 8] width 28 height 9
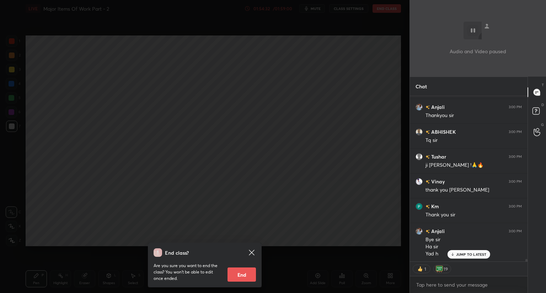
scroll to position [11588, 0]
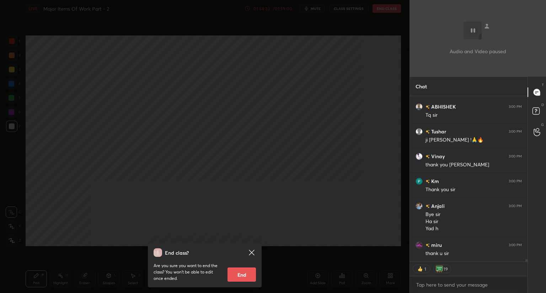
click at [238, 277] on button "End" at bounding box center [241, 275] width 28 height 14
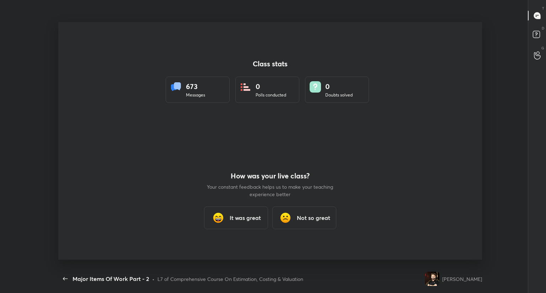
scroll to position [0, 0]
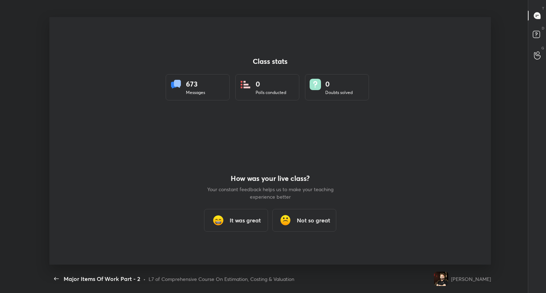
click at [239, 217] on h3 "It was great" at bounding box center [244, 220] width 31 height 9
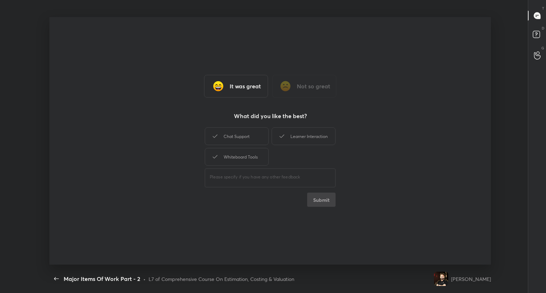
type textarea "x"
click at [246, 141] on div "Chat Support" at bounding box center [237, 137] width 64 height 18
click at [289, 140] on div "Learner Interaction" at bounding box center [303, 137] width 64 height 18
click at [256, 158] on div "Whiteboard Tools" at bounding box center [237, 157] width 64 height 18
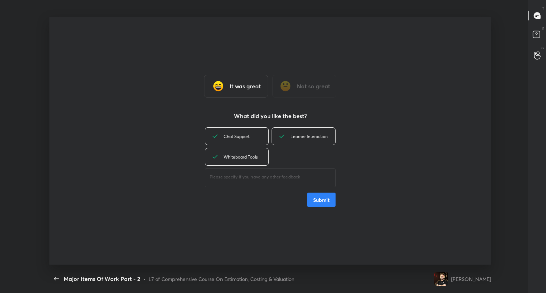
click at [318, 202] on button "Submit" at bounding box center [321, 200] width 28 height 14
